Goal: Obtain resource: Download file/media

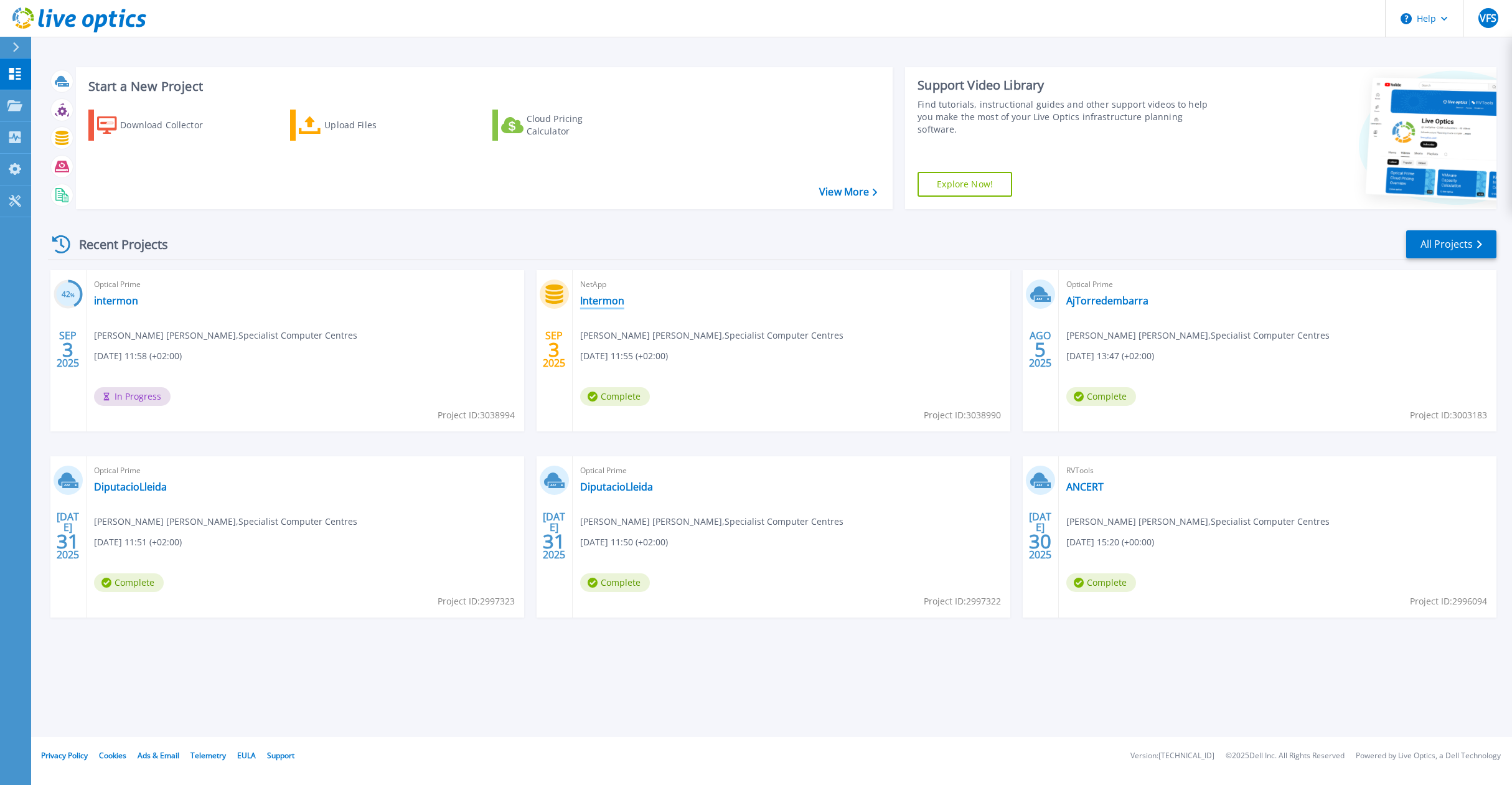
click at [607, 301] on link "Intermon" at bounding box center [602, 301] width 44 height 13
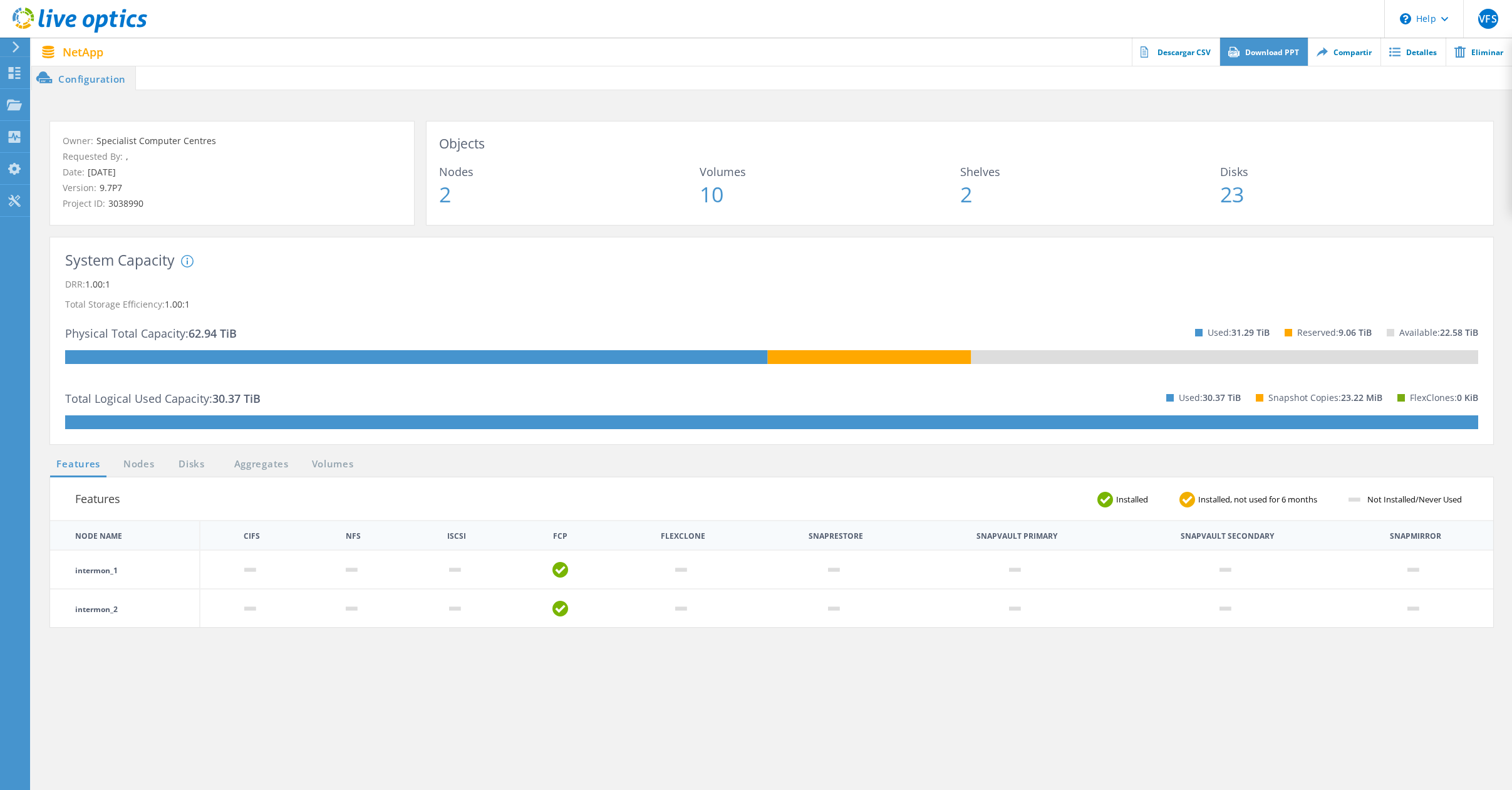
click at [1263, 48] on link "Download PPT" at bounding box center [1263, 52] width 88 height 28
click at [17, 69] on icon at bounding box center [14, 73] width 15 height 12
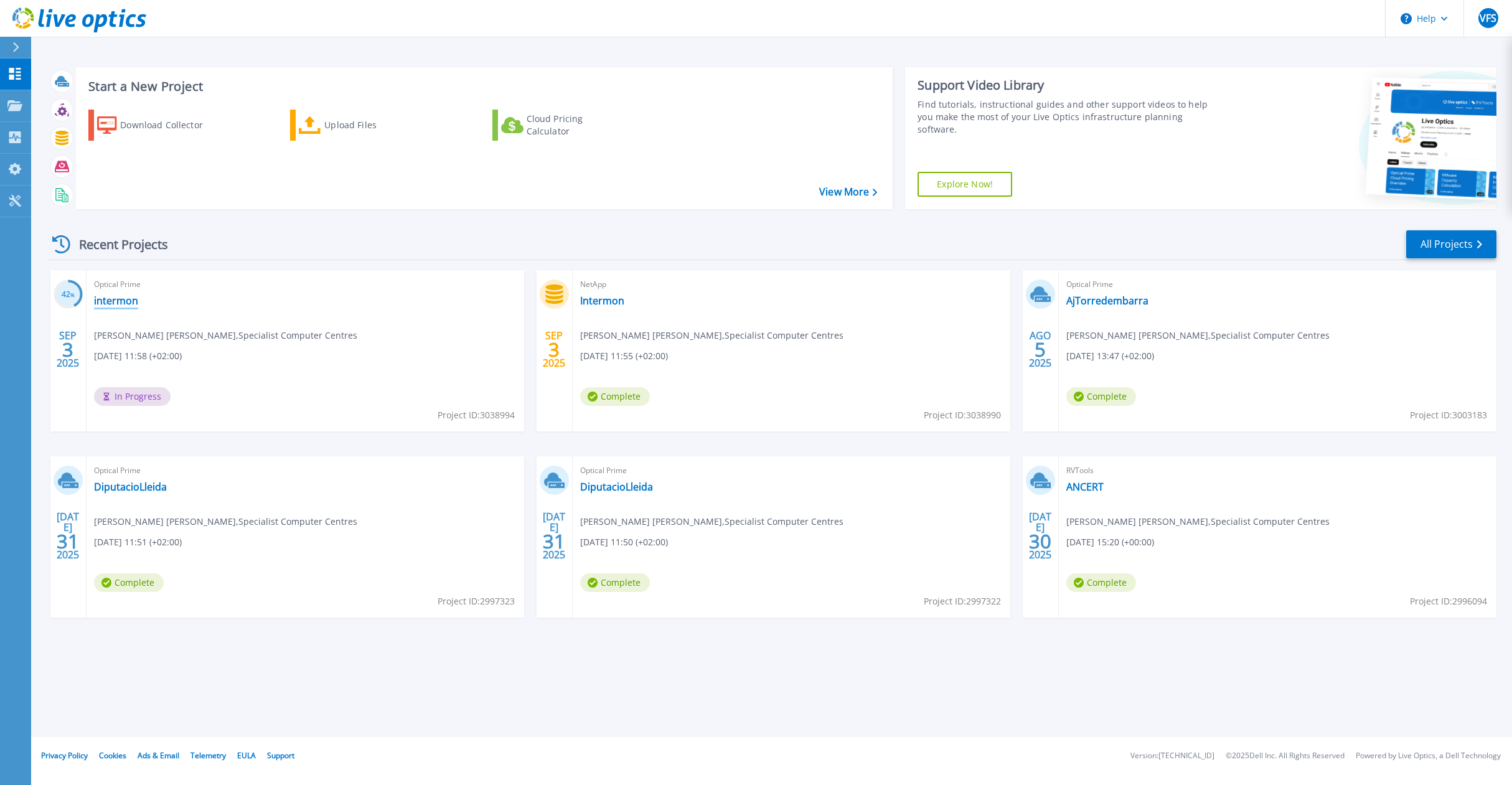
click at [113, 303] on link "intermon" at bounding box center [116, 301] width 44 height 13
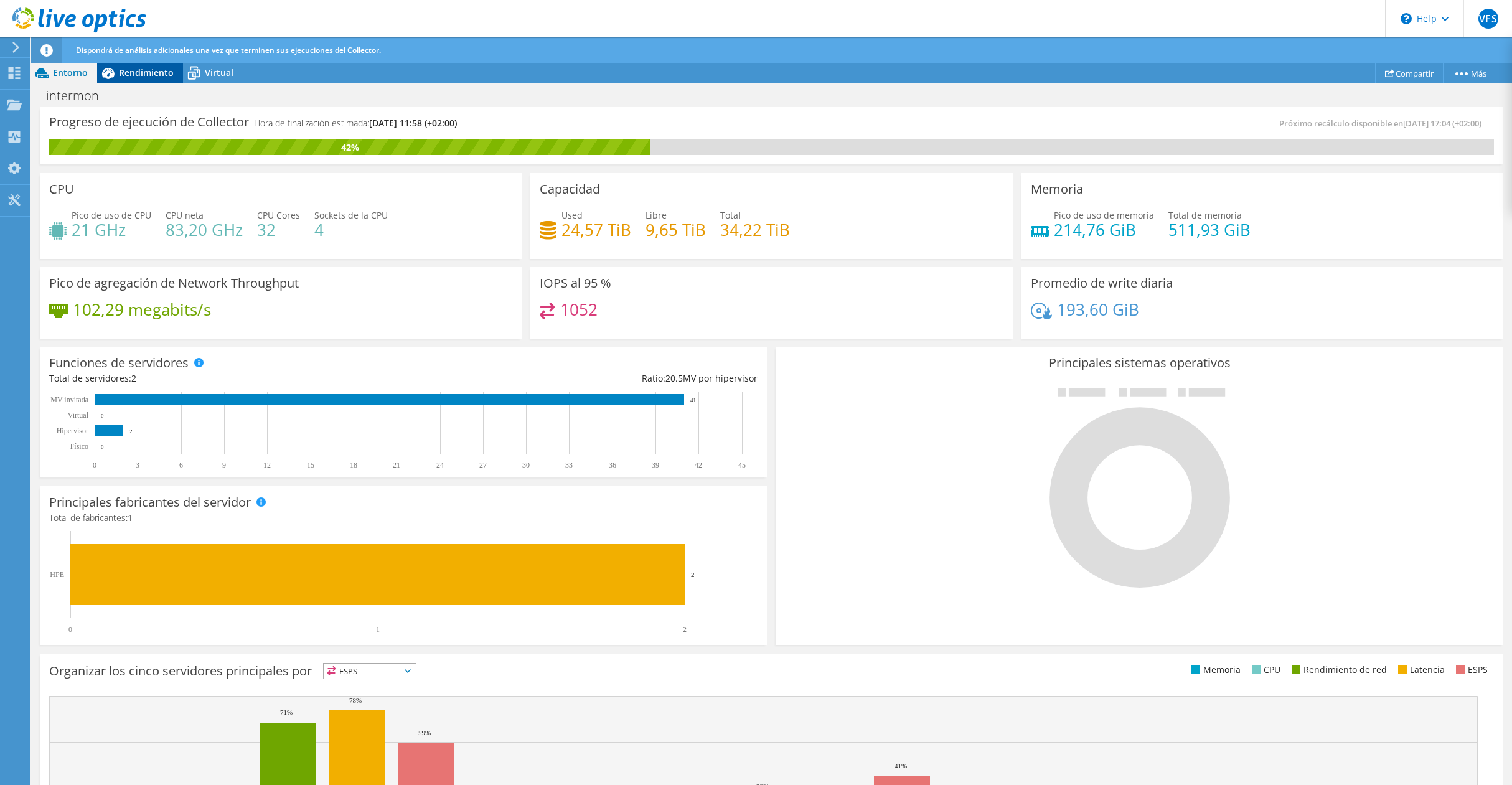
click at [143, 72] on span "Rendimiento" at bounding box center [146, 72] width 55 height 12
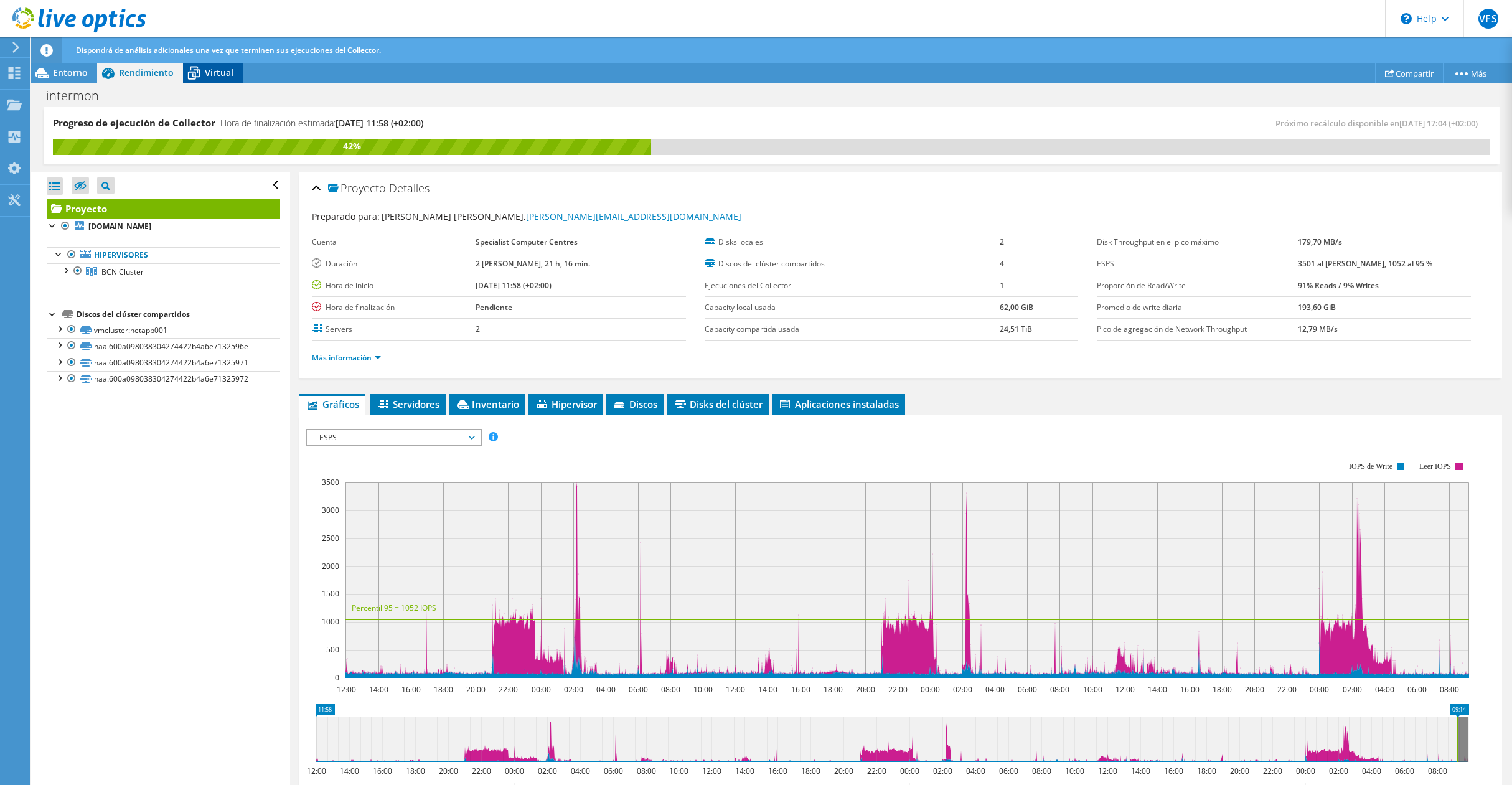
click at [214, 75] on span "Virtual" at bounding box center [219, 72] width 29 height 12
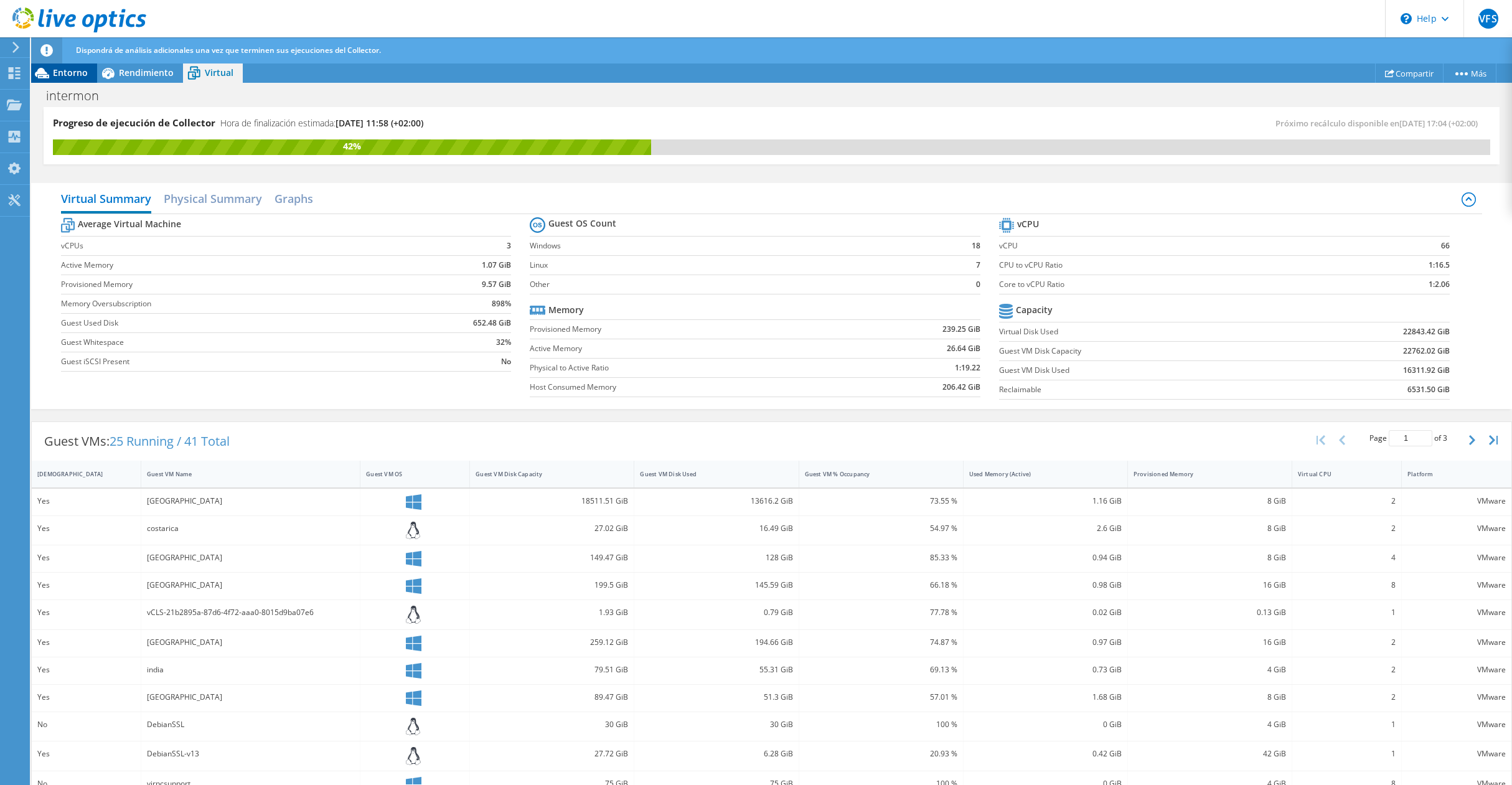
click at [72, 72] on span "Entorno" at bounding box center [70, 72] width 35 height 12
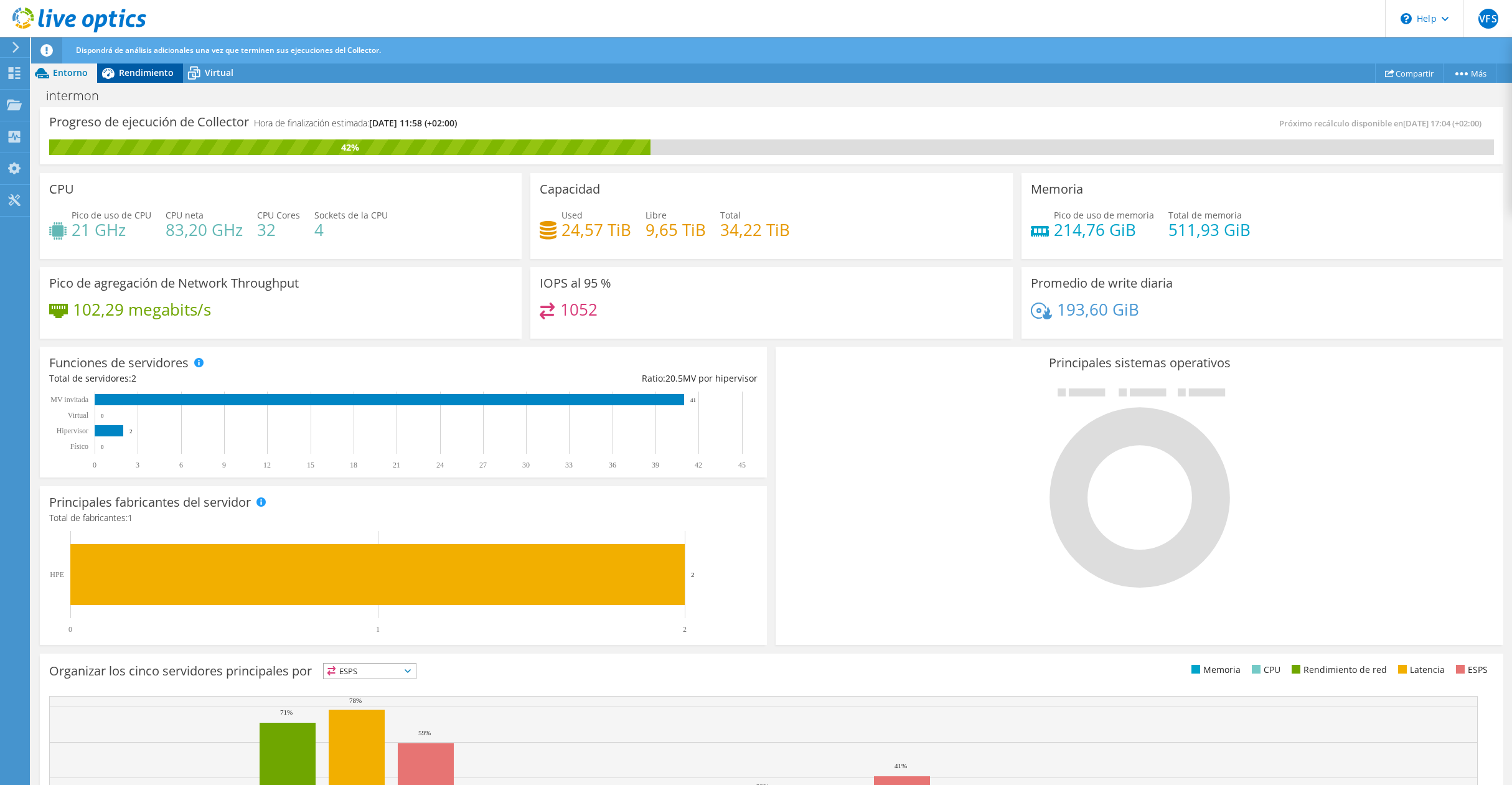
click at [142, 70] on span "Rendimiento" at bounding box center [146, 72] width 55 height 12
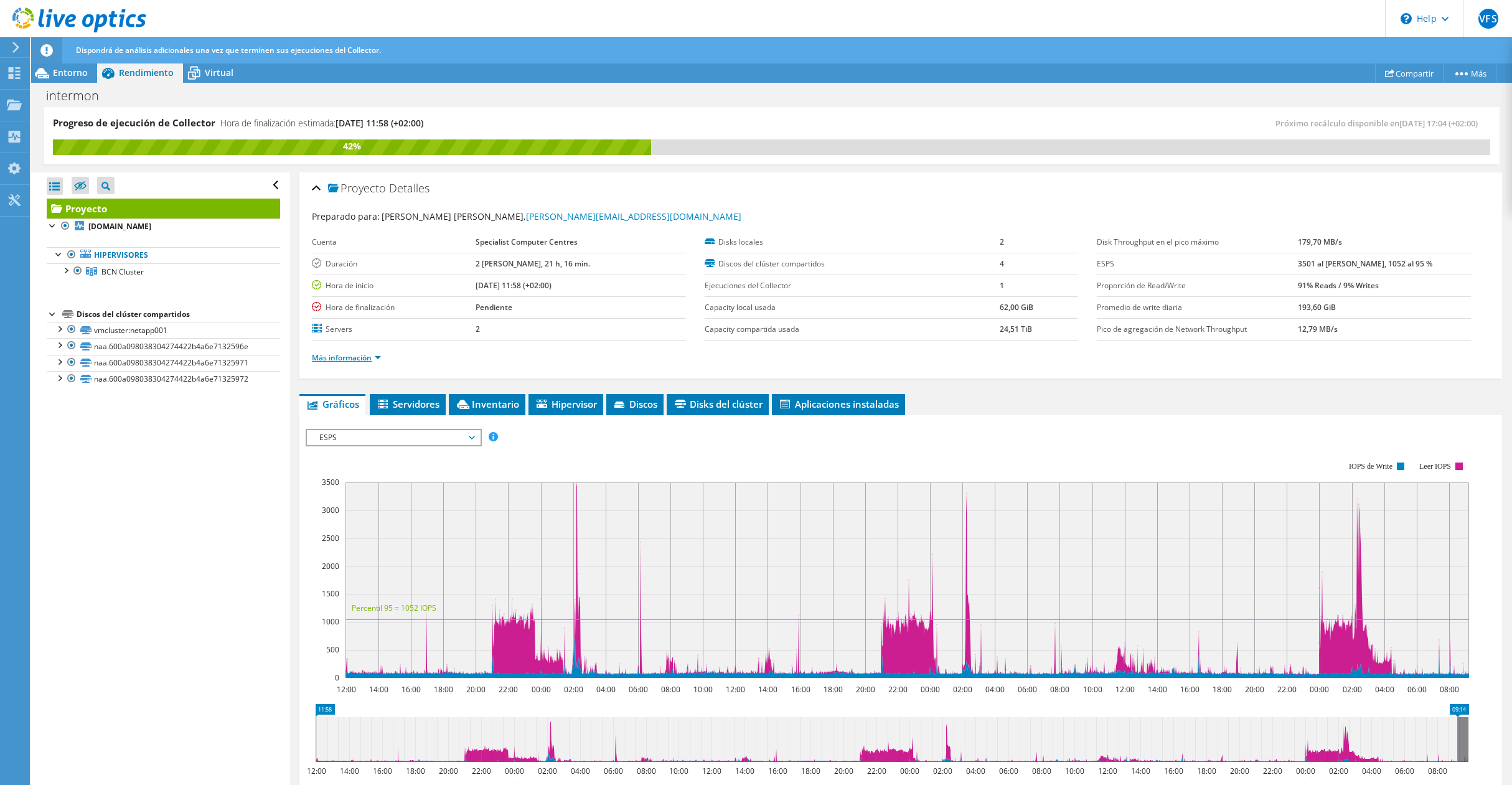
click at [355, 359] on link "Más información" at bounding box center [346, 358] width 69 height 11
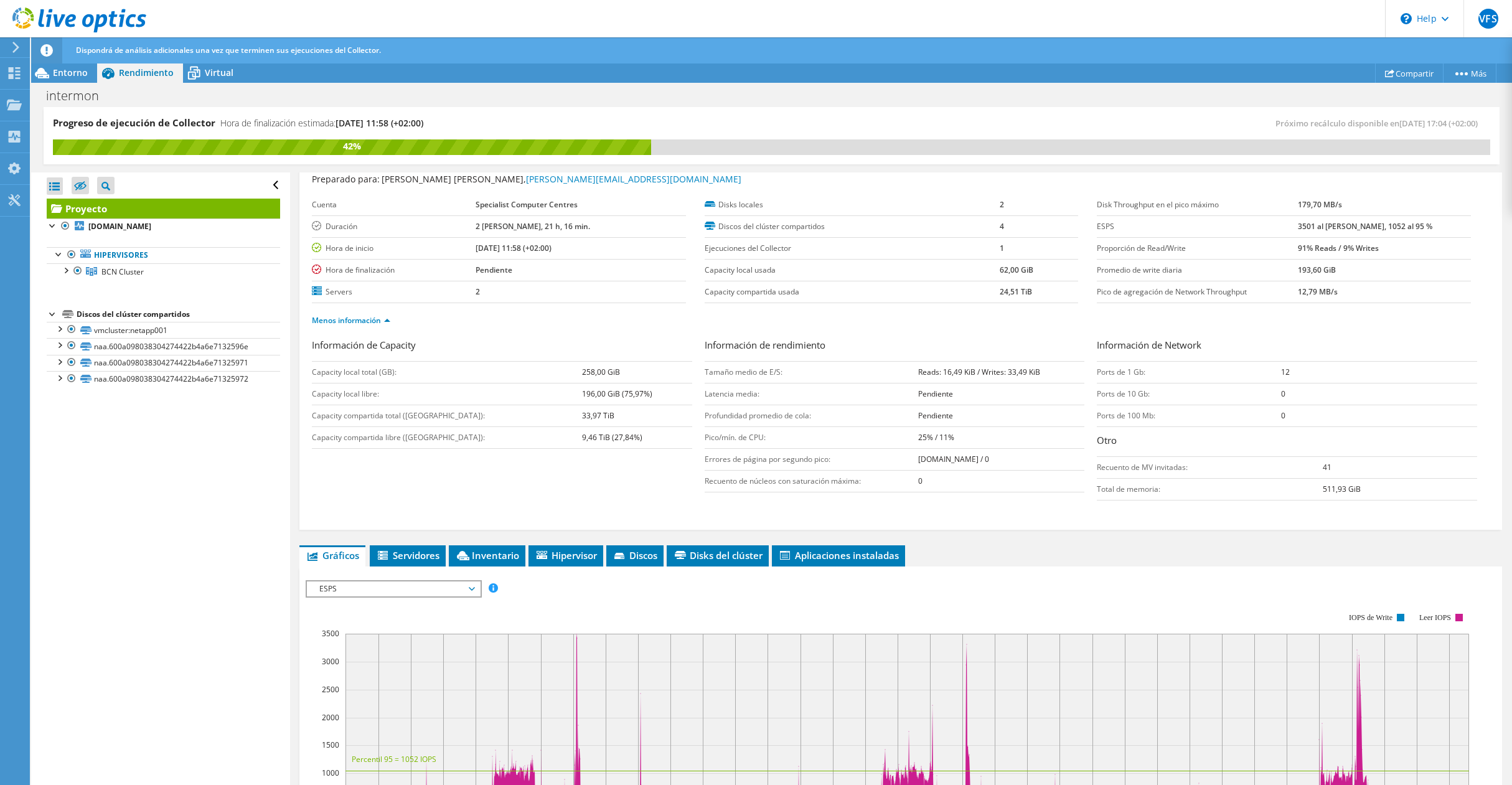
scroll to position [261, 0]
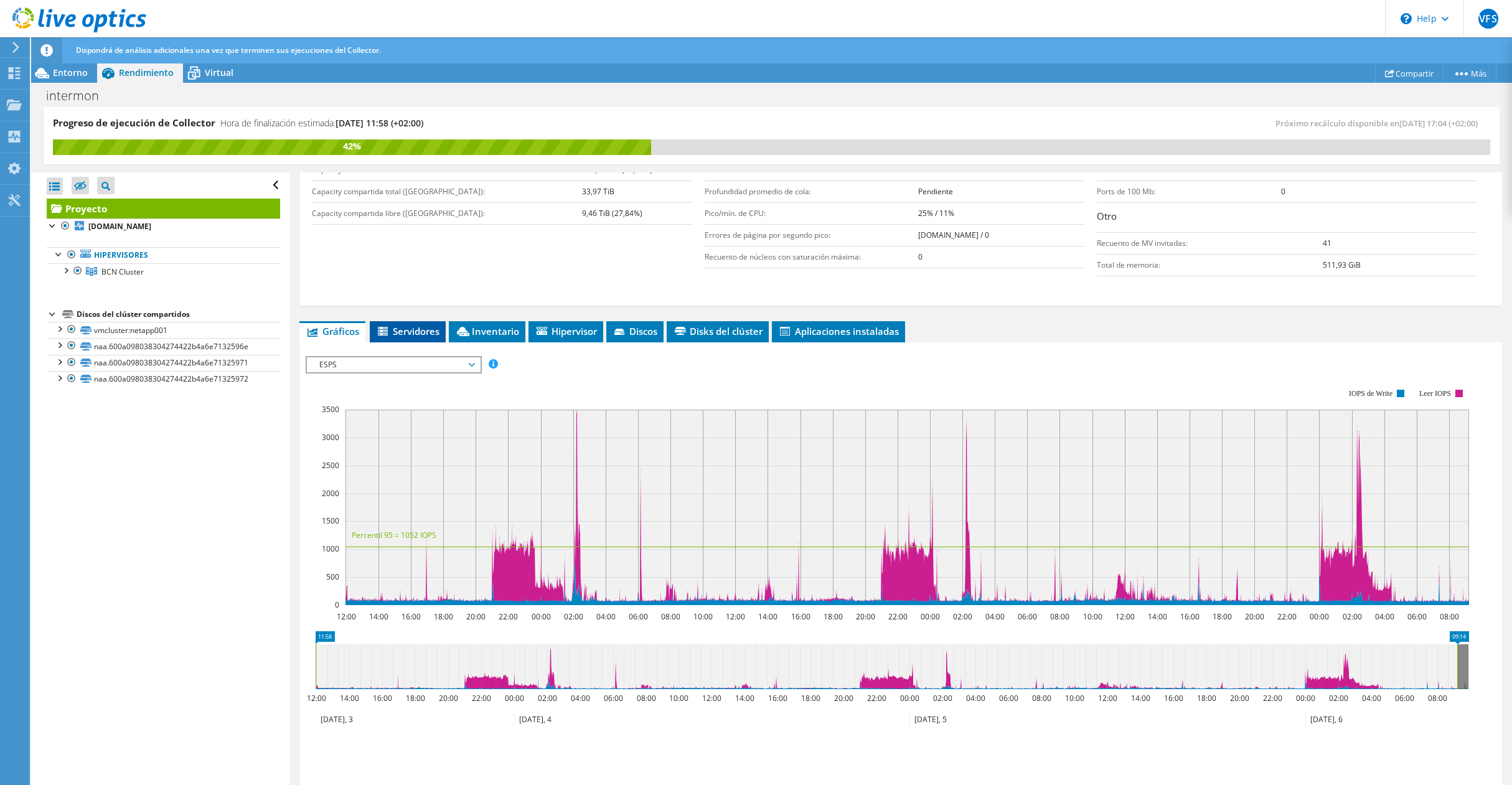
click at [411, 330] on span "Servidores" at bounding box center [408, 331] width 64 height 13
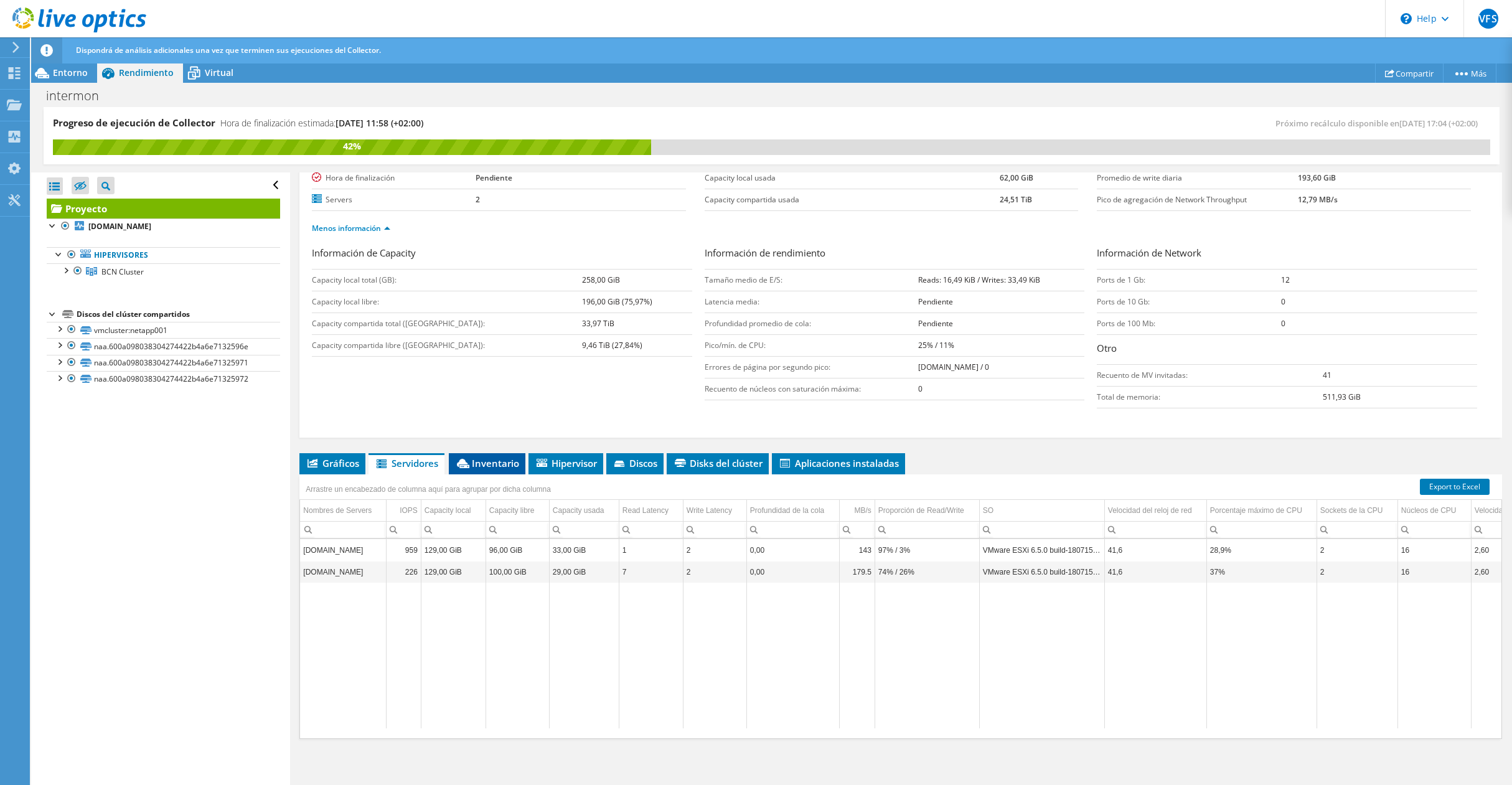
click at [499, 463] on span "Inventario" at bounding box center [487, 463] width 64 height 13
